Goal: Information Seeking & Learning: Learn about a topic

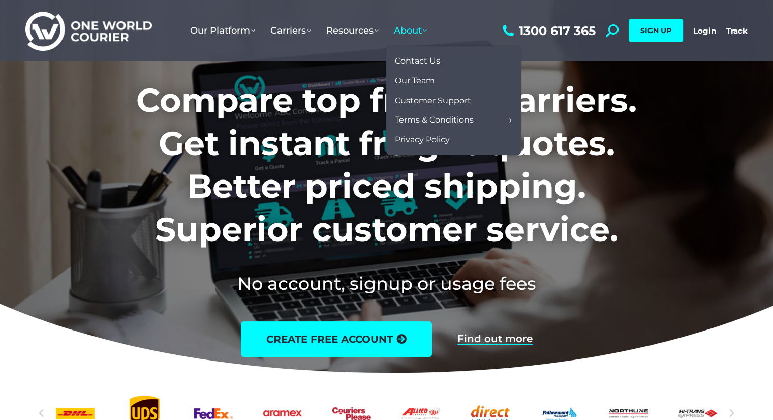
click at [427, 31] on span "About" at bounding box center [410, 30] width 33 height 11
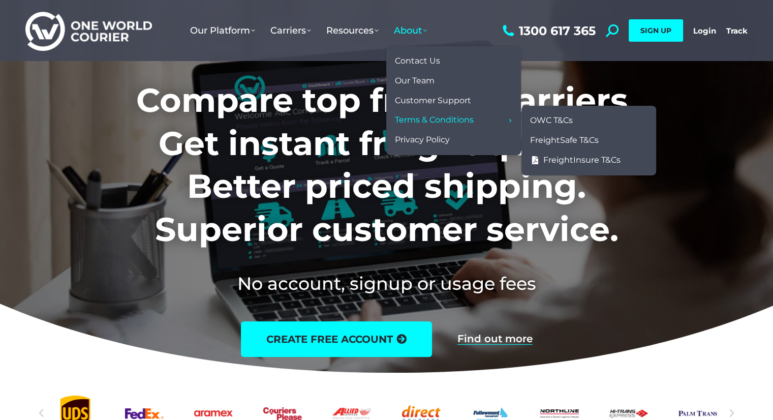
click at [419, 120] on span "Terms & Conditions" at bounding box center [434, 120] width 79 height 11
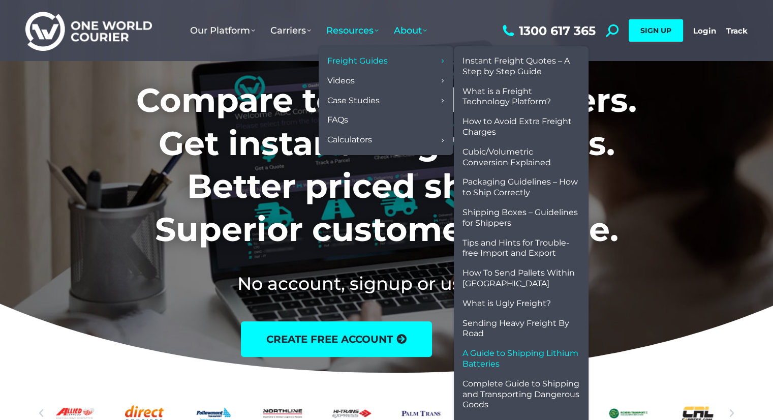
click at [522, 349] on span "A Guide to Shipping Lithium Batteries" at bounding box center [521, 358] width 117 height 21
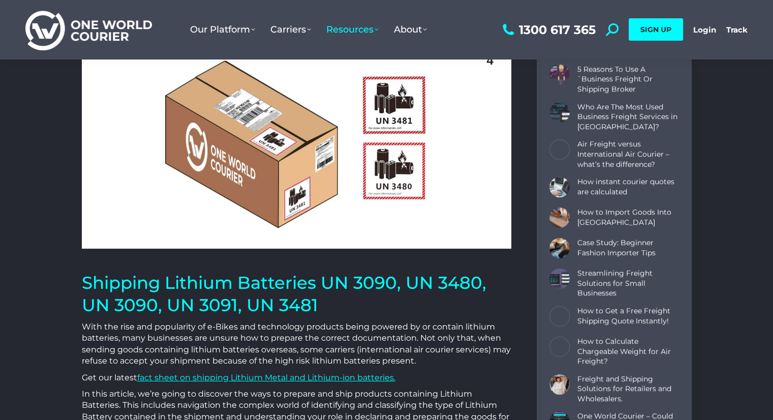
drag, startPoint x: 427, startPoint y: 324, endPoint x: 484, endPoint y: 345, distance: 60.1
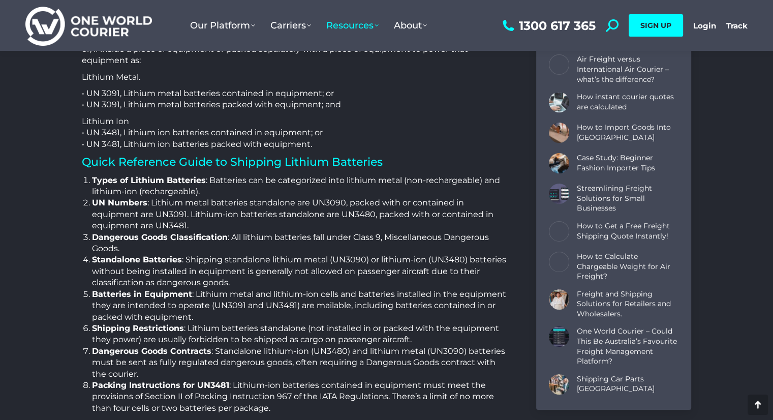
scroll to position [575, 0]
